Goal: Transaction & Acquisition: Book appointment/travel/reservation

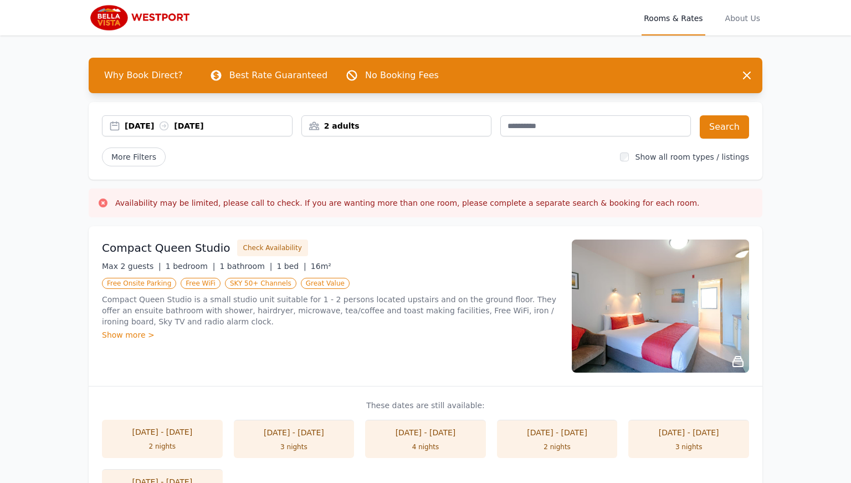
click at [155, 124] on div "[DATE] [DATE]" at bounding box center [208, 125] width 167 height 11
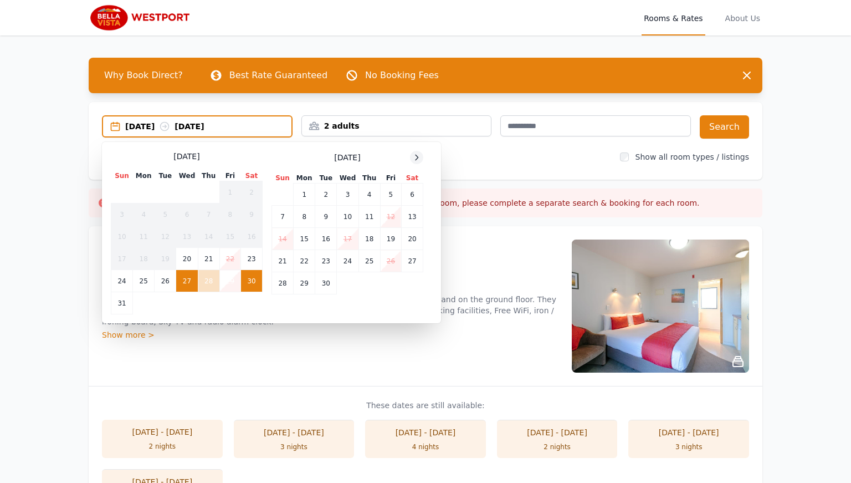
click at [418, 157] on icon at bounding box center [416, 157] width 9 height 9
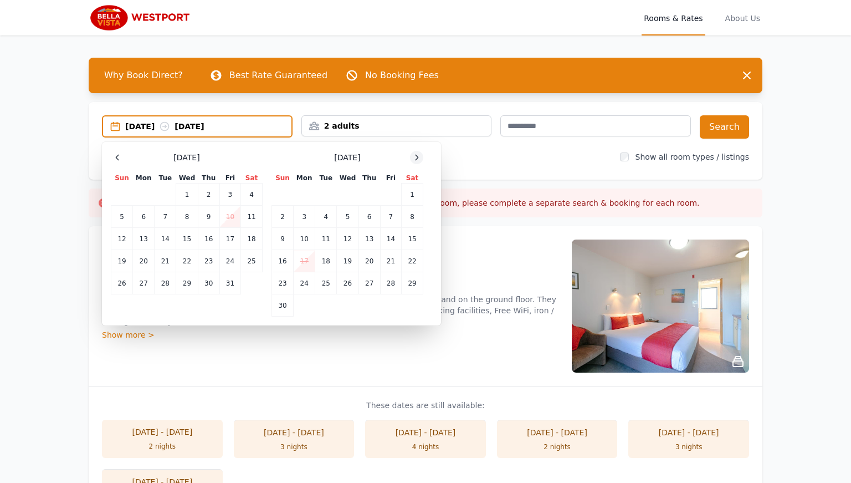
click at [418, 157] on icon at bounding box center [416, 157] width 9 height 9
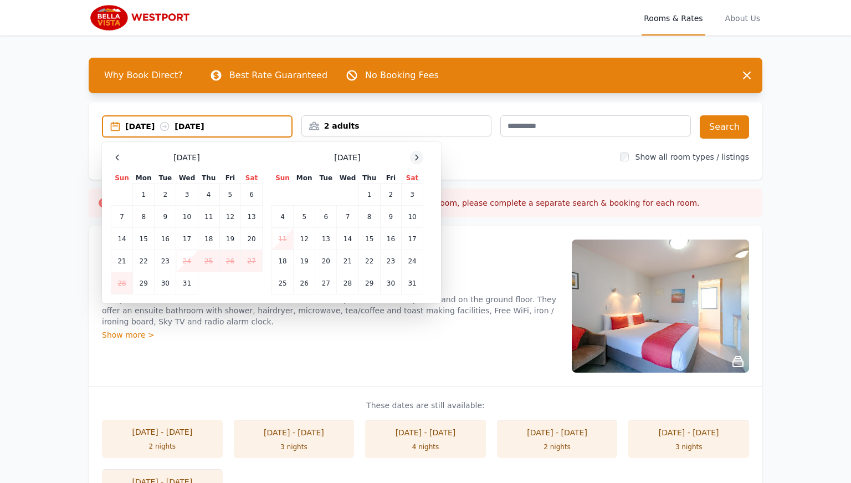
click at [418, 157] on icon at bounding box center [416, 157] width 9 height 9
drag, startPoint x: 331, startPoint y: 214, endPoint x: 337, endPoint y: 215, distance: 6.1
click at [332, 214] on td "10" at bounding box center [326, 217] width 22 height 22
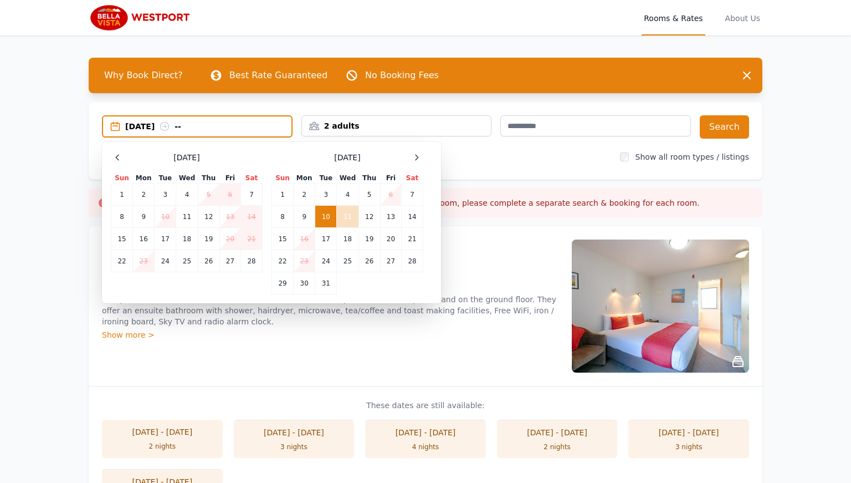
drag, startPoint x: 348, startPoint y: 215, endPoint x: 603, endPoint y: 188, distance: 255.7
click at [348, 215] on td "11" at bounding box center [348, 217] width 22 height 22
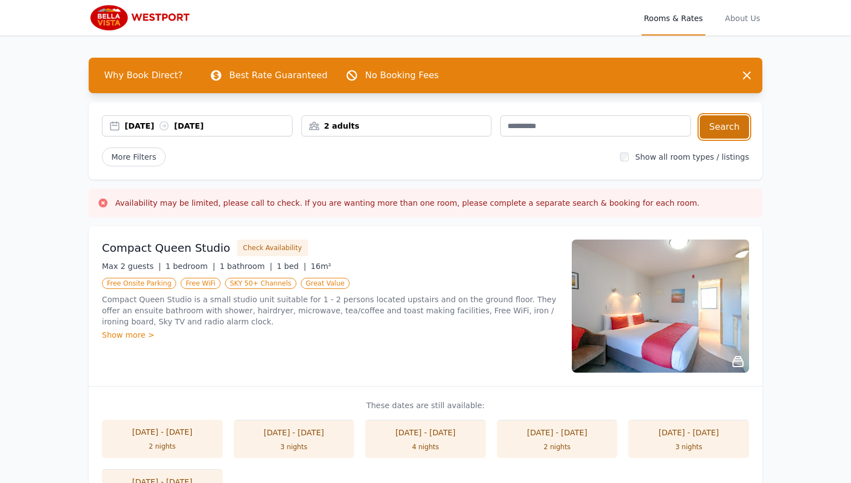
click at [722, 127] on button "Search" at bounding box center [724, 126] width 49 height 23
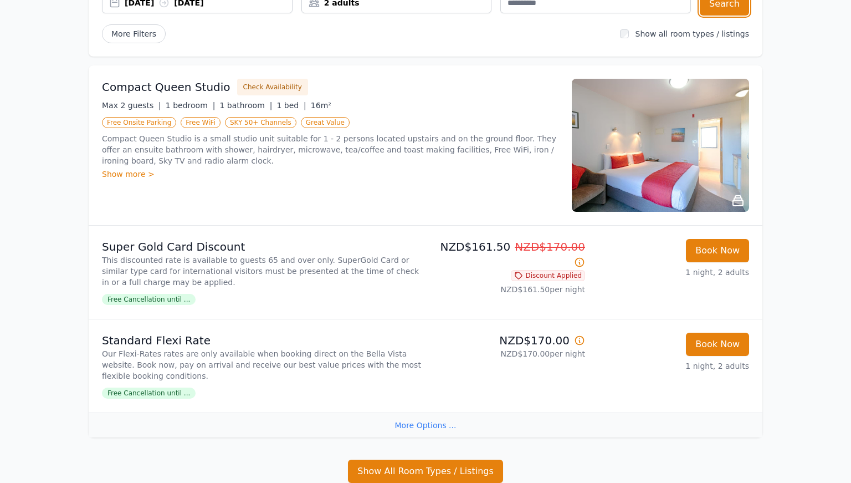
scroll to position [181, 0]
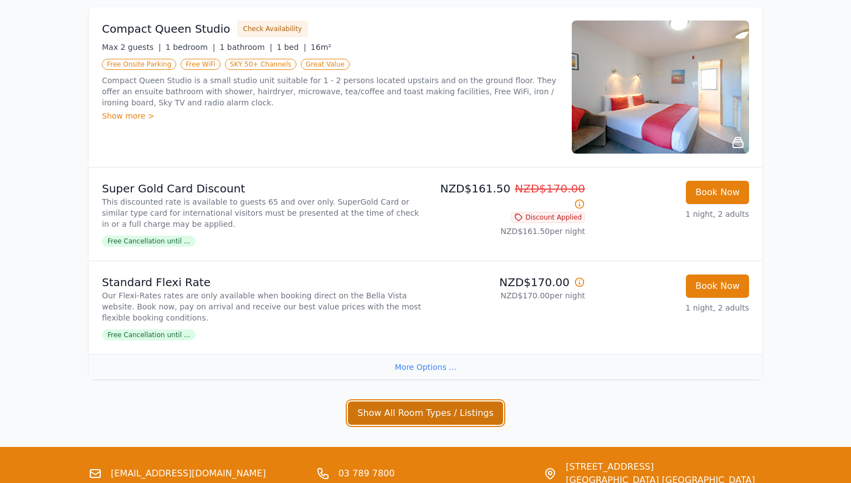
click at [436, 419] on button "Show All Room Types / Listings" at bounding box center [425, 412] width 155 height 23
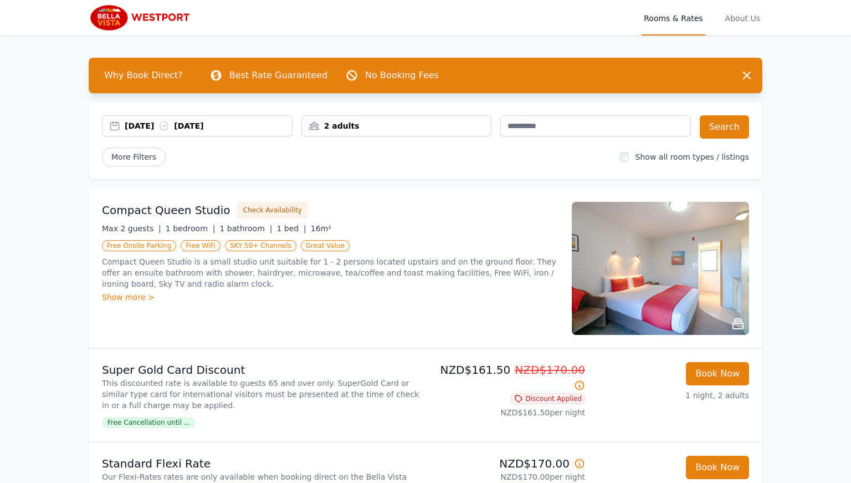
scroll to position [3, 0]
